Goal: Information Seeking & Learning: Learn about a topic

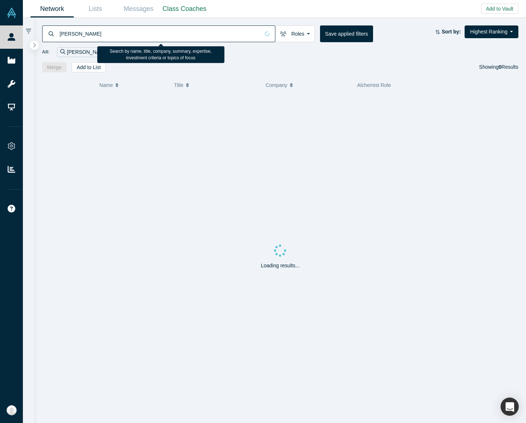
click at [138, 37] on input "[PERSON_NAME]" at bounding box center [159, 33] width 201 height 17
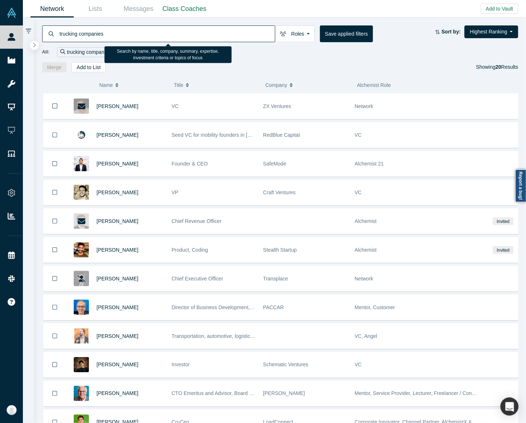
type input "trucking companies"
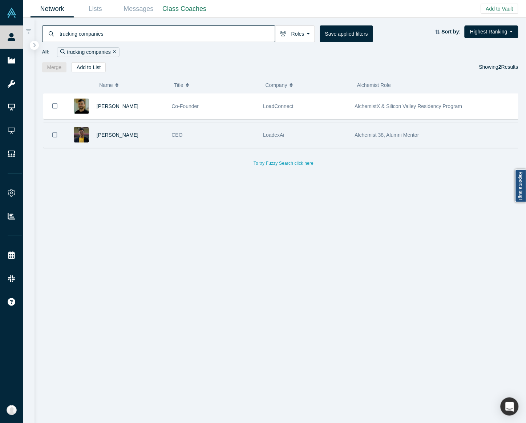
click at [257, 140] on div "CEO" at bounding box center [214, 135] width 92 height 25
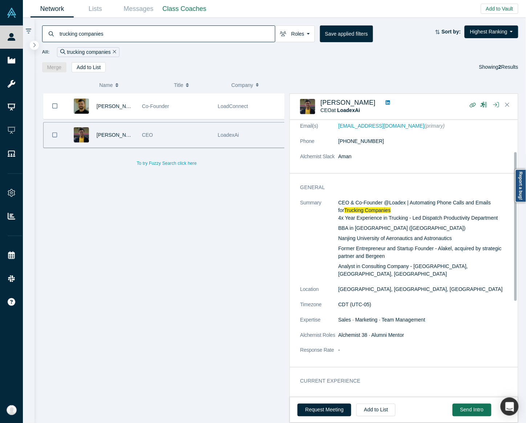
scroll to position [227, 0]
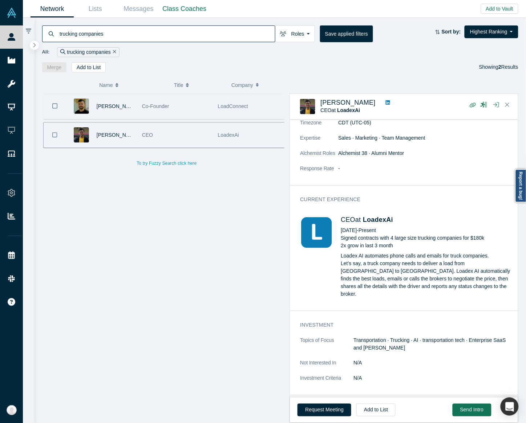
click at [206, 115] on div "Co-Founder" at bounding box center [176, 106] width 76 height 25
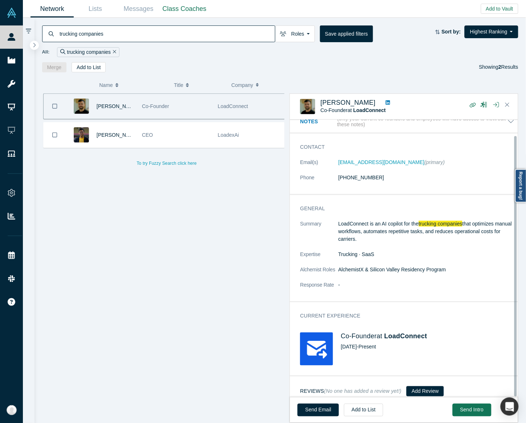
scroll to position [17, 0]
click at [114, 49] on icon "Remove Filter" at bounding box center [114, 51] width 3 height 5
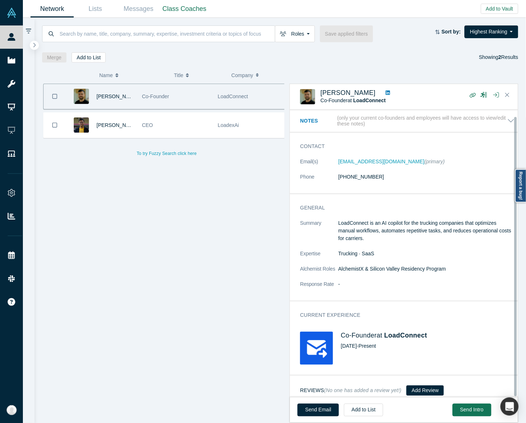
scroll to position [7, 0]
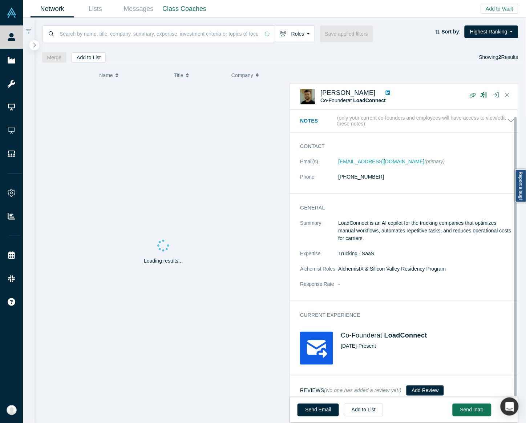
click at [33, 46] on icon "button" at bounding box center [35, 44] width 4 height 5
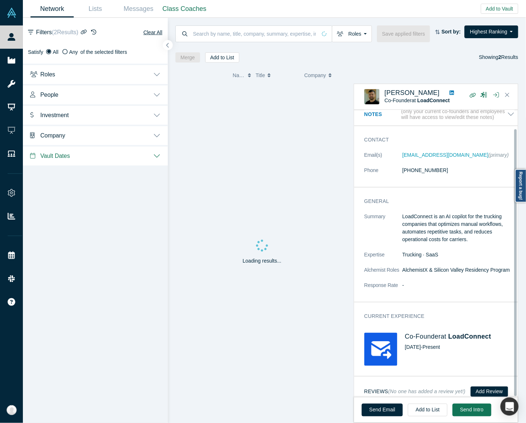
scroll to position [20, 0]
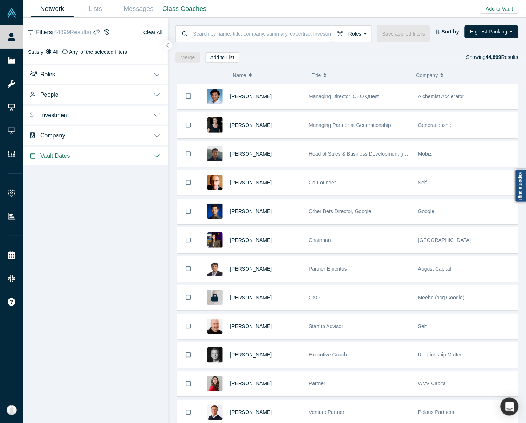
click at [161, 134] on button "Company" at bounding box center [95, 135] width 145 height 20
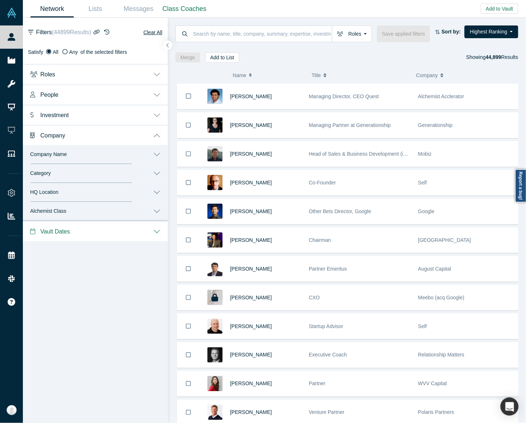
click at [157, 175] on button "Category" at bounding box center [95, 173] width 145 height 19
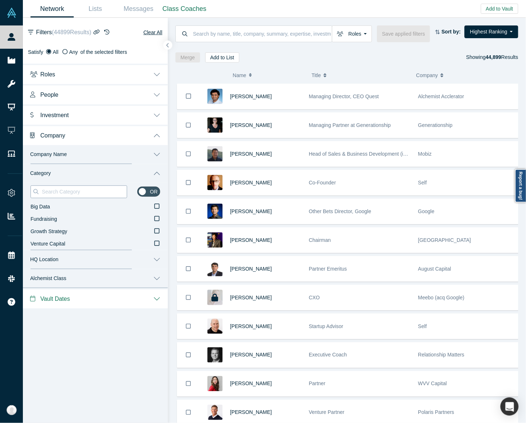
click at [82, 194] on input at bounding box center [84, 191] width 86 height 9
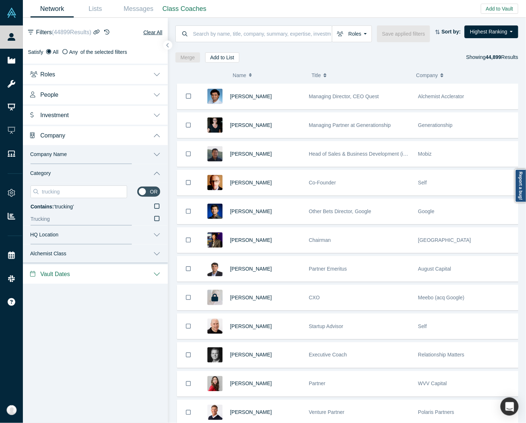
type input "trucking"
click at [157, 219] on icon at bounding box center [156, 219] width 5 height 6
click at [0, 0] on input "Trucking" at bounding box center [0, 0] width 0 height 0
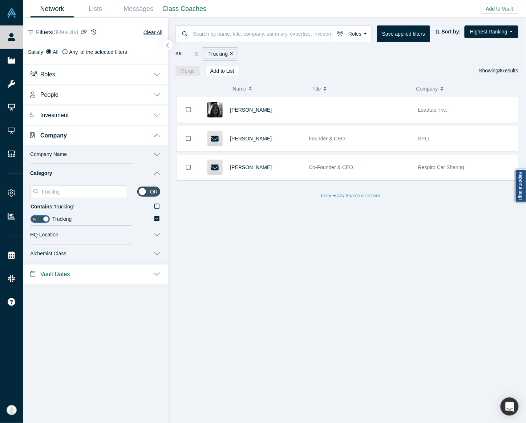
click at [168, 45] on icon "button" at bounding box center [168, 45] width 4 height 5
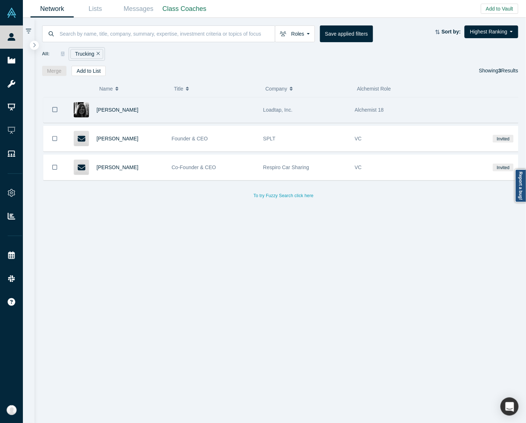
click at [337, 119] on div "Loadtap, Inc." at bounding box center [306, 109] width 84 height 25
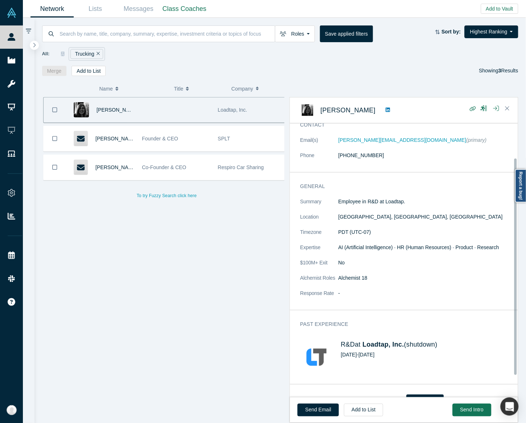
scroll to position [51, 0]
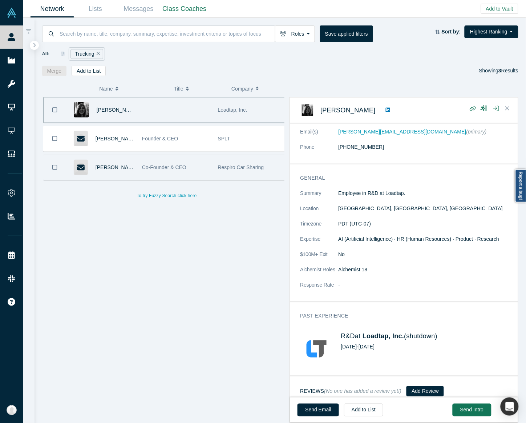
click at [220, 162] on div "Respiro Car Sharing" at bounding box center [252, 167] width 68 height 25
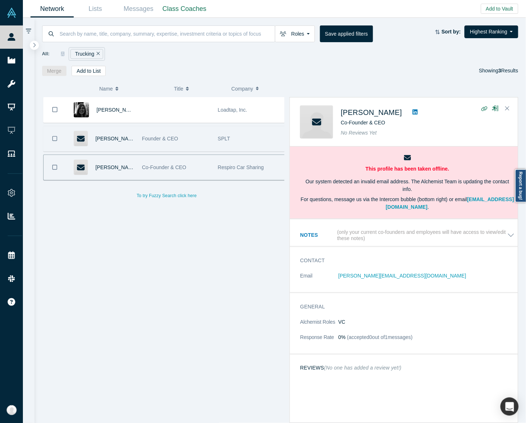
click at [223, 138] on span "SPLT" at bounding box center [224, 139] width 12 height 6
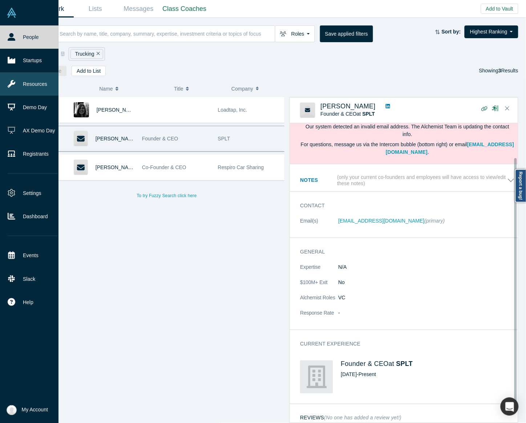
scroll to position [39, 0]
click at [11, 58] on icon at bounding box center [12, 60] width 8 height 8
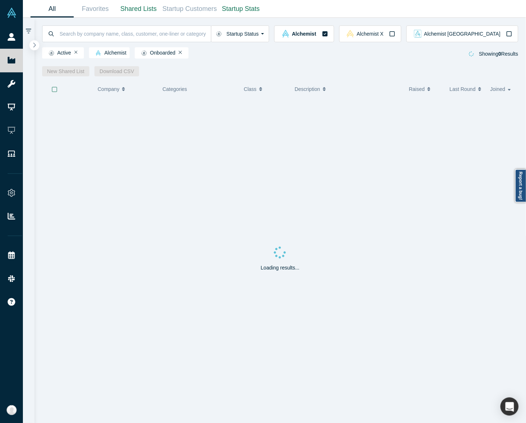
click at [35, 45] on icon "button" at bounding box center [34, 45] width 3 height 5
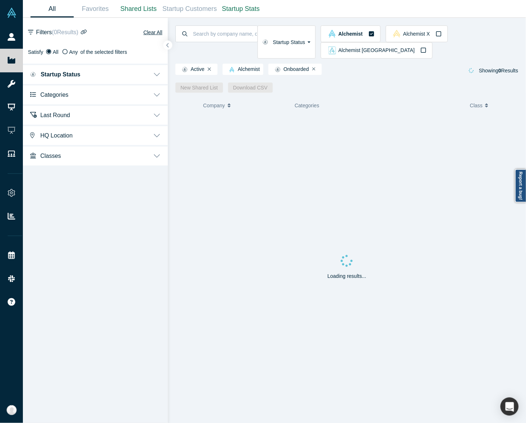
click at [157, 89] on button "Categories" at bounding box center [95, 94] width 145 height 20
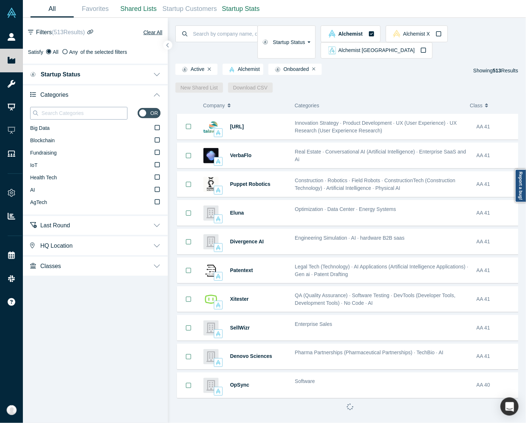
click at [113, 109] on input at bounding box center [84, 112] width 87 height 9
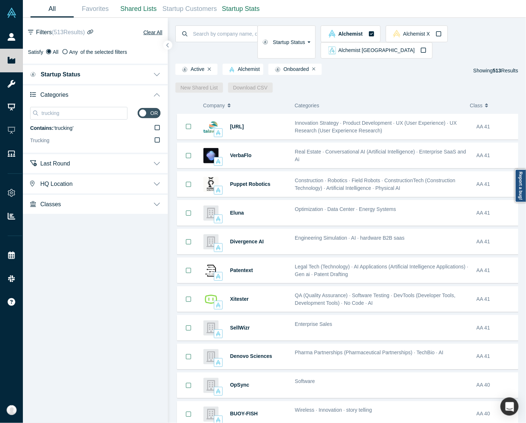
click at [156, 141] on icon at bounding box center [157, 140] width 5 height 6
click at [0, 0] on input "Trucking" at bounding box center [0, 0] width 0 height 0
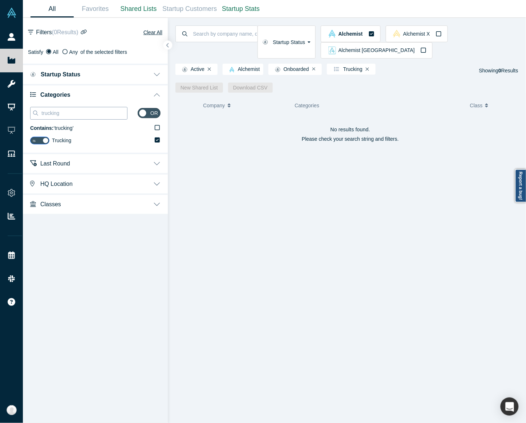
drag, startPoint x: 89, startPoint y: 116, endPoint x: 31, endPoint y: 109, distance: 58.6
click at [31, 109] on div "trucking" at bounding box center [78, 113] width 97 height 13
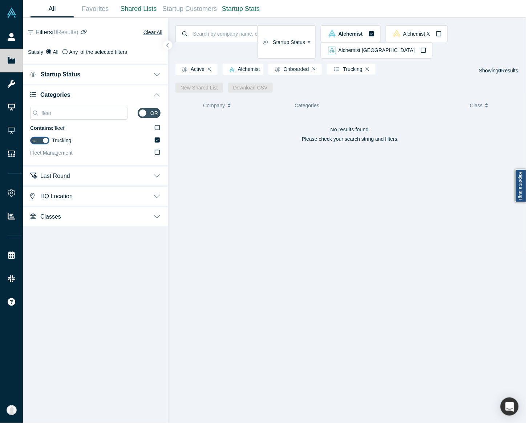
type input "fleet"
click at [157, 152] on icon at bounding box center [157, 152] width 5 height 6
click at [0, 0] on input "Fleet Management" at bounding box center [0, 0] width 0 height 0
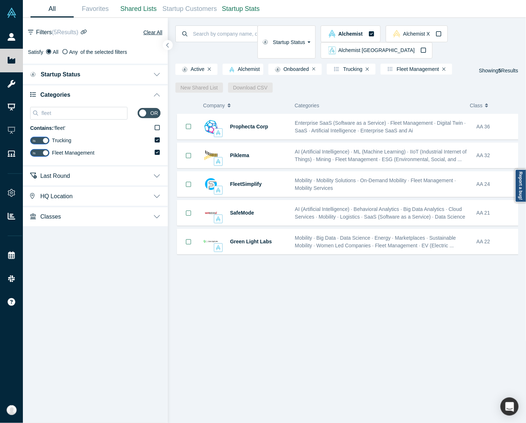
click at [171, 44] on button "button" at bounding box center [168, 45] width 10 height 10
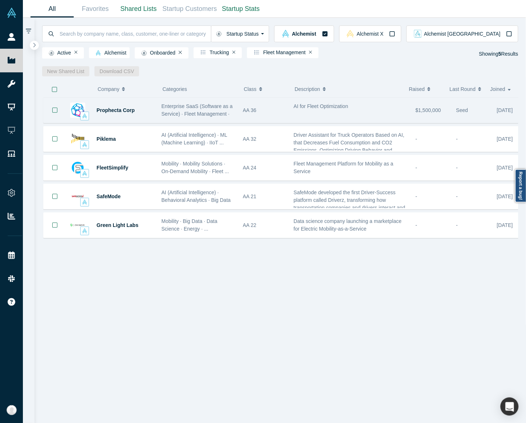
click at [326, 115] on div "AI for Fleet Optimization" at bounding box center [351, 110] width 122 height 23
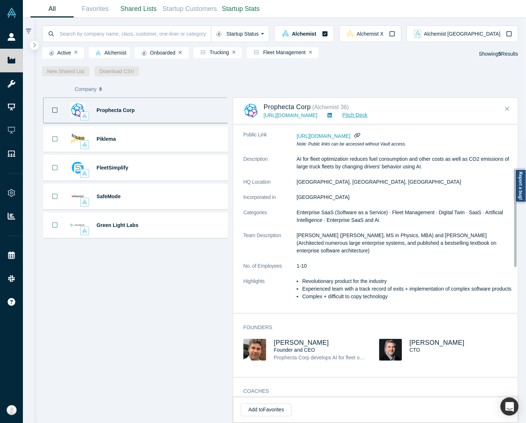
scroll to position [67, 0]
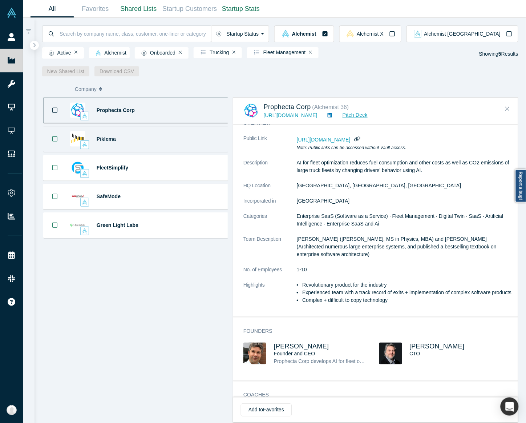
click at [156, 143] on div "Piklema" at bounding box center [112, 139] width 92 height 25
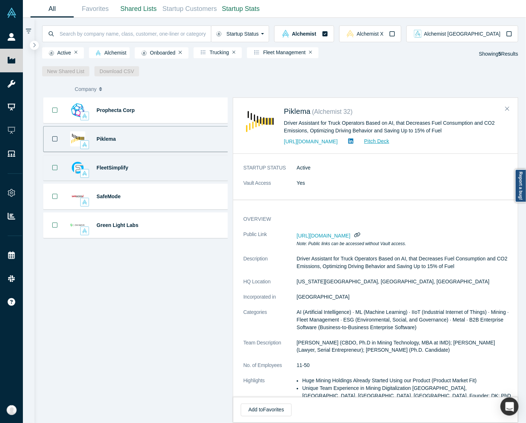
click at [156, 172] on div "FleetSimplify" at bounding box center [112, 167] width 92 height 25
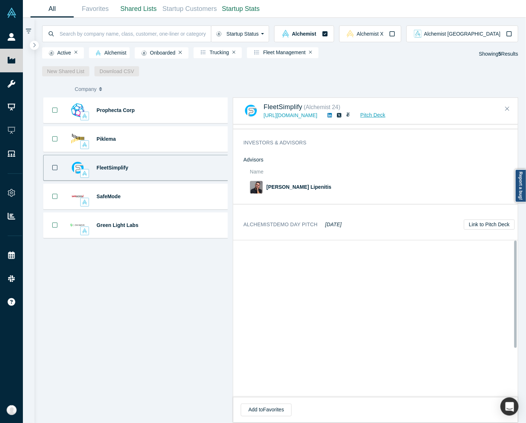
scroll to position [409, 0]
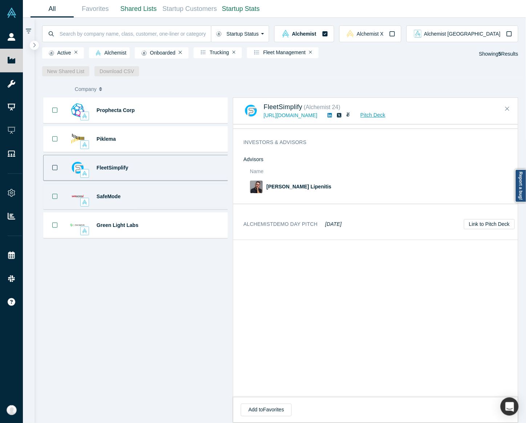
click at [146, 201] on div "SafeMode" at bounding box center [125, 196] width 57 height 25
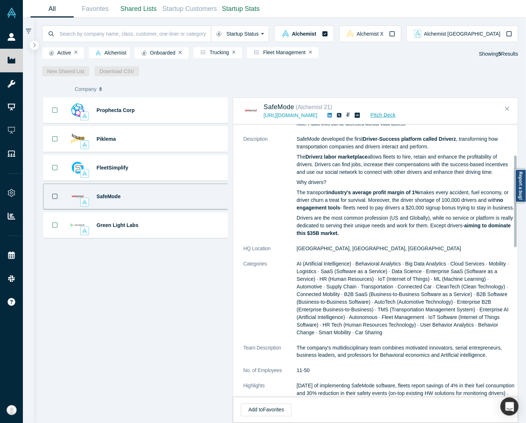
scroll to position [91, 0]
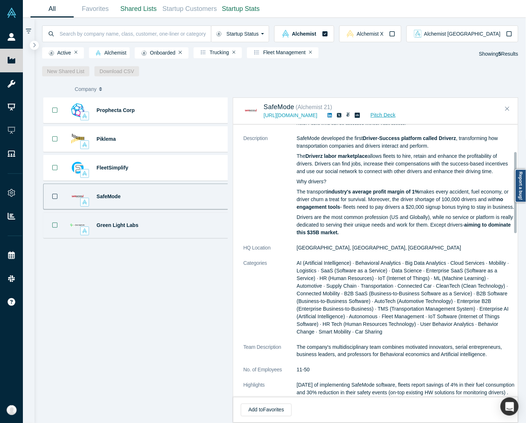
click at [184, 224] on div "Green Light Labs Mobility · Big Data · Data Science · Energy · ... Data science…" at bounding box center [138, 225] width 190 height 26
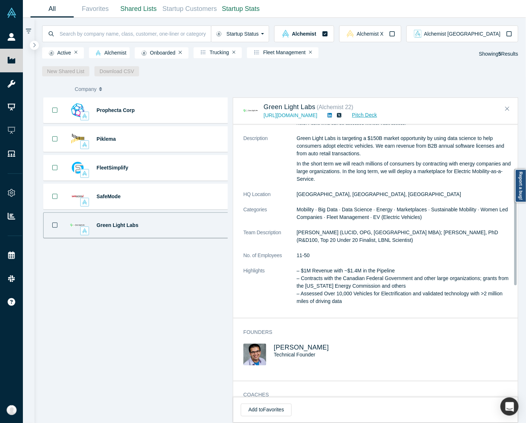
scroll to position [273, 0]
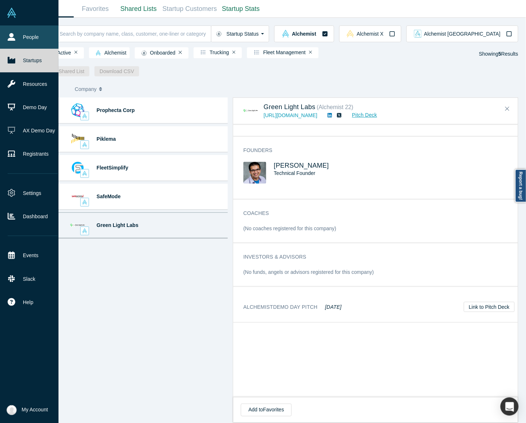
click at [22, 44] on link "People" at bounding box center [32, 36] width 65 height 23
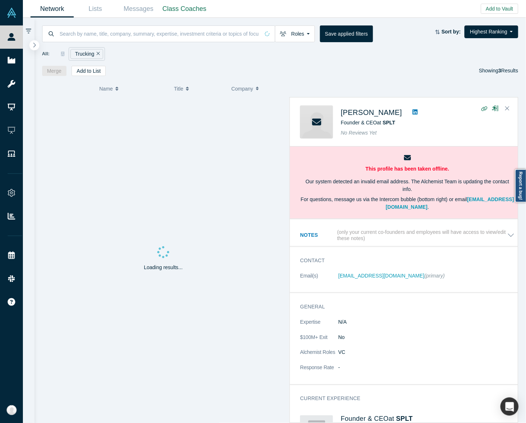
click at [37, 45] on button "button" at bounding box center [34, 45] width 10 height 10
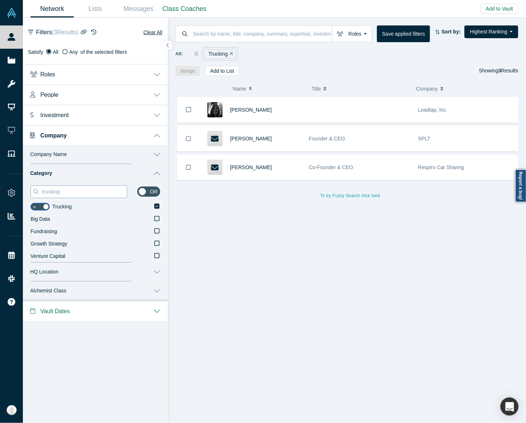
click at [79, 188] on input "trucking" at bounding box center [84, 191] width 86 height 9
type input "fleet"
click at [157, 231] on icon at bounding box center [156, 231] width 5 height 6
click at [0, 0] on input "Fleet Management" at bounding box center [0, 0] width 0 height 0
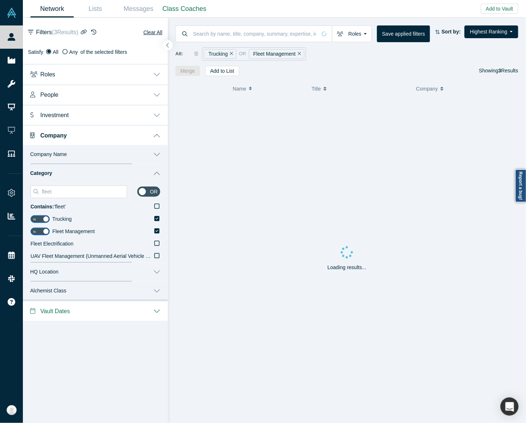
click at [168, 42] on button "button" at bounding box center [168, 45] width 10 height 10
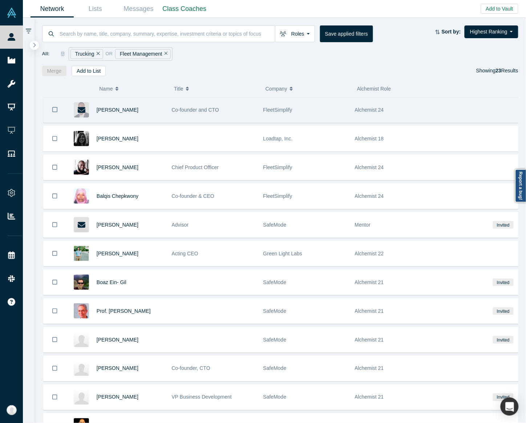
click at [231, 119] on div "Co-founder and CTO" at bounding box center [214, 109] width 84 height 25
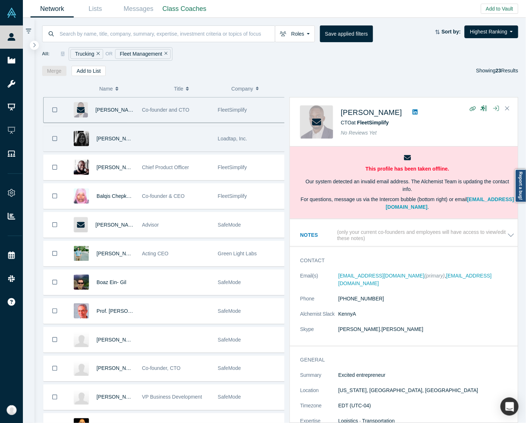
click at [228, 146] on div "Loadtap, Inc." at bounding box center [252, 138] width 68 height 25
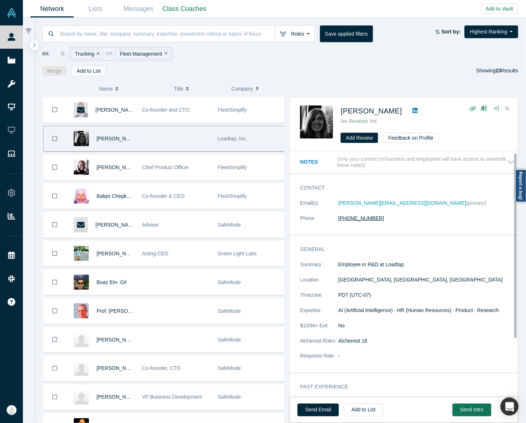
scroll to position [51, 0]
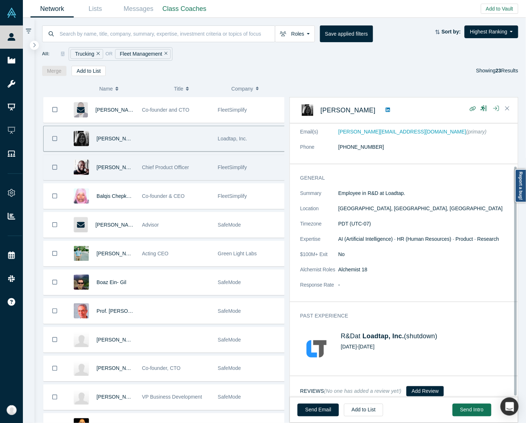
click at [214, 168] on div "FleetSimplify" at bounding box center [252, 167] width 76 height 25
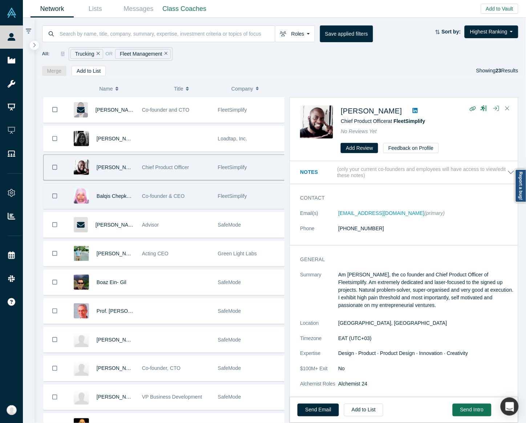
click at [248, 198] on div "FleetSimplify" at bounding box center [252, 196] width 68 height 25
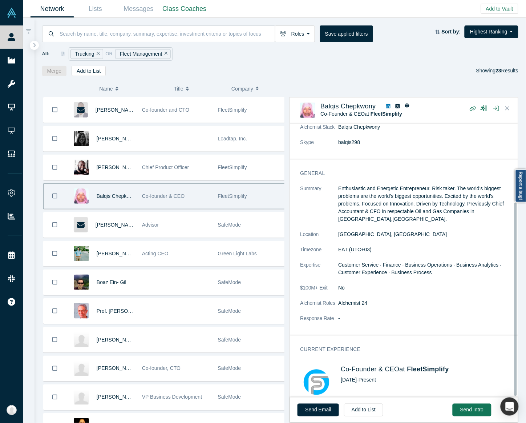
scroll to position [112, 0]
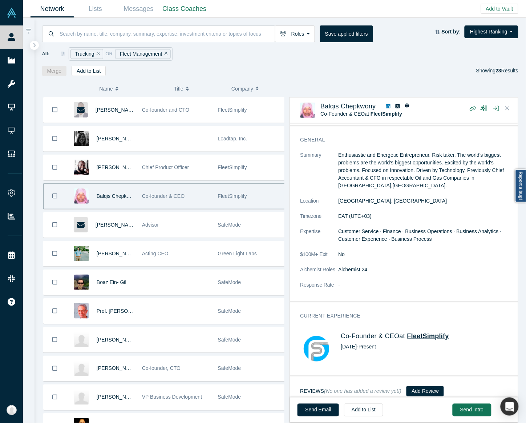
click at [439, 332] on span "FleetSimplify" at bounding box center [428, 335] width 42 height 7
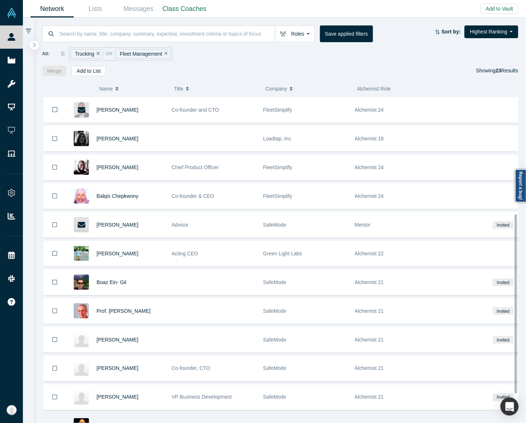
scroll to position [227, 0]
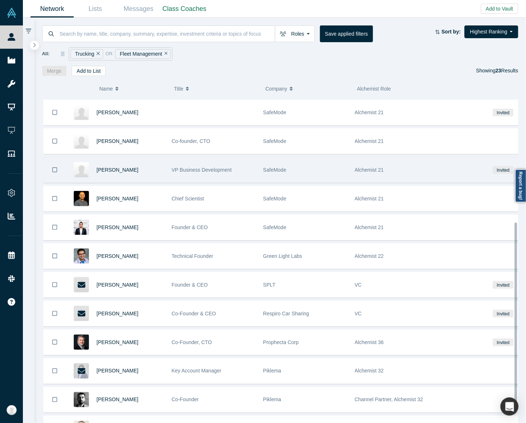
click at [215, 168] on span "VP Business Development" at bounding box center [202, 170] width 60 height 6
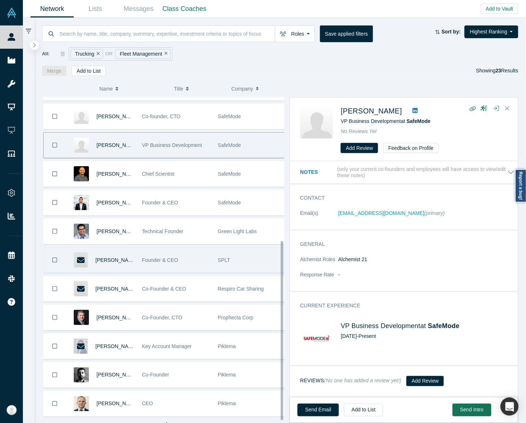
scroll to position [264, 0]
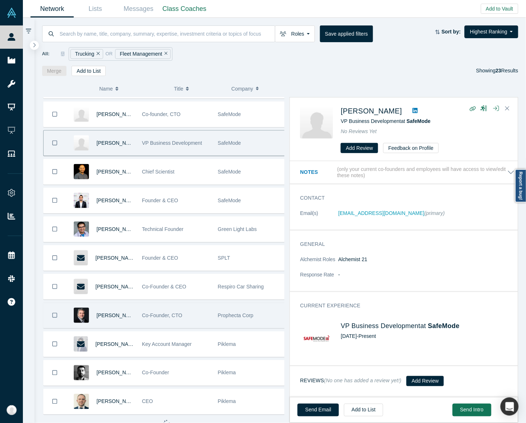
click at [193, 312] on div "Co-Founder, CTO" at bounding box center [176, 315] width 68 height 25
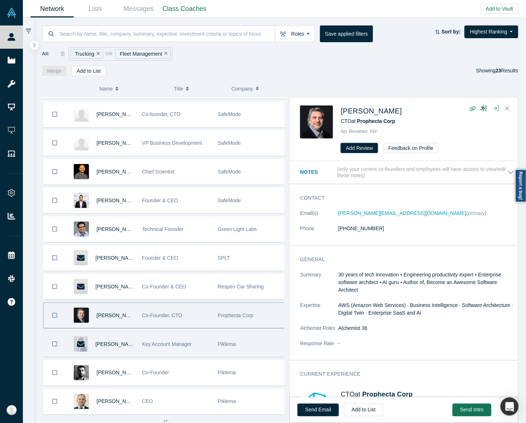
click at [186, 341] on span "Key Account Manager" at bounding box center [167, 344] width 50 height 6
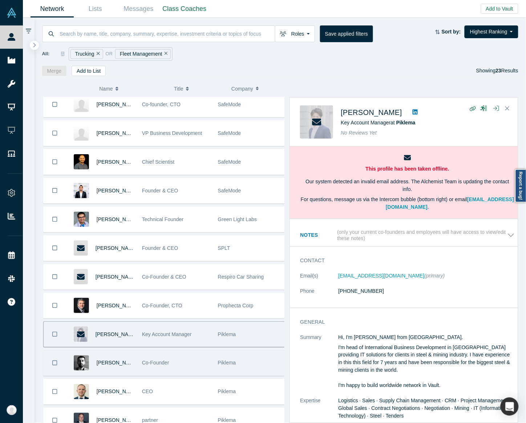
click at [193, 366] on div "Co-Founder" at bounding box center [176, 362] width 68 height 25
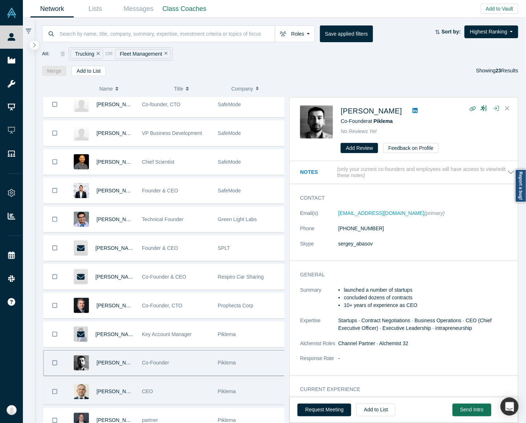
click at [193, 393] on div "CEO" at bounding box center [176, 391] width 68 height 25
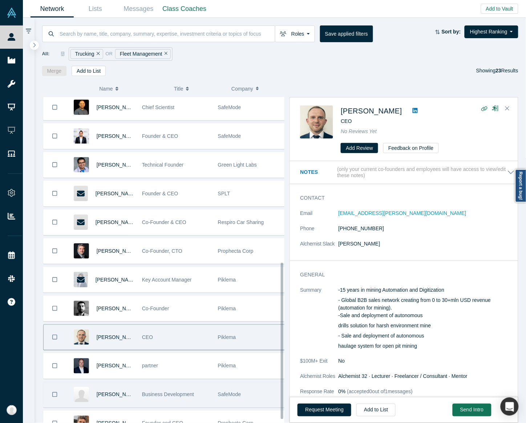
scroll to position [351, 0]
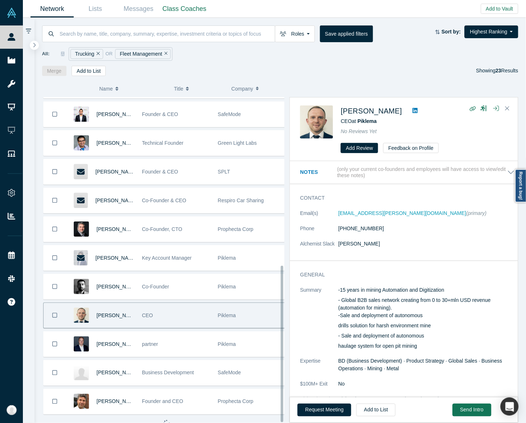
click at [197, 391] on div "Founder and CEO" at bounding box center [176, 401] width 68 height 25
